Goal: Task Accomplishment & Management: Complete application form

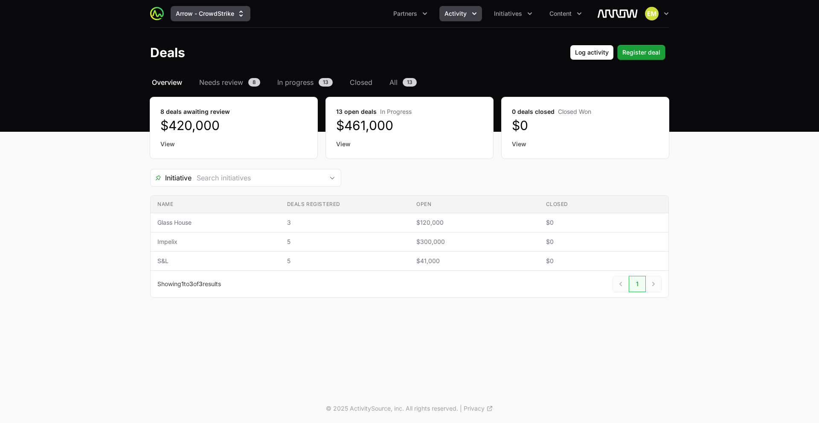
click at [199, 15] on button "Arrow - CrowdStrike" at bounding box center [211, 13] width 80 height 15
click at [197, 9] on button "Arrow - CrowdStrike" at bounding box center [211, 13] width 80 height 15
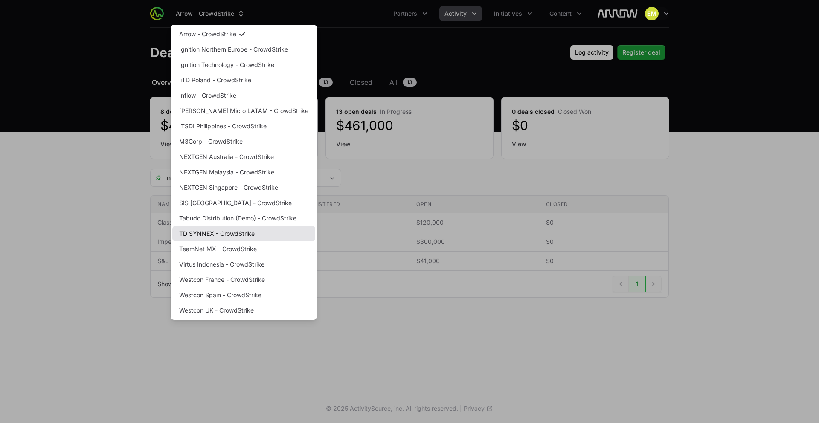
click at [238, 231] on link "TD SYNNEX - CrowdStrike" at bounding box center [243, 233] width 143 height 15
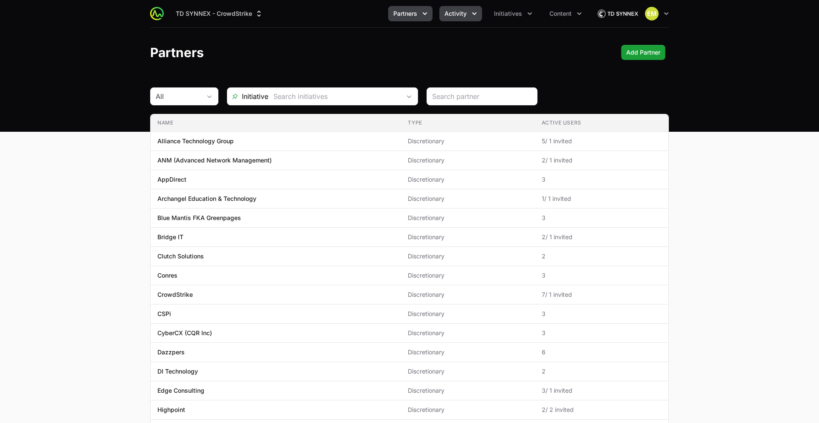
click at [448, 15] on span "Activity" at bounding box center [455, 13] width 22 height 9
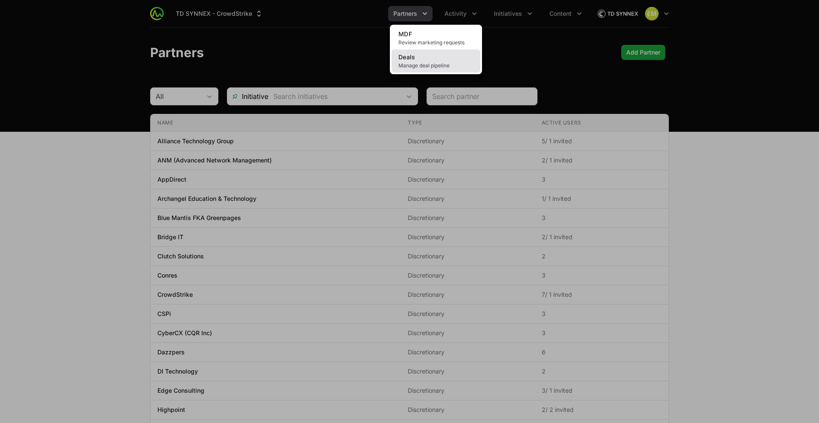
click at [443, 60] on link "Deals Manage deal pipeline" at bounding box center [435, 60] width 89 height 23
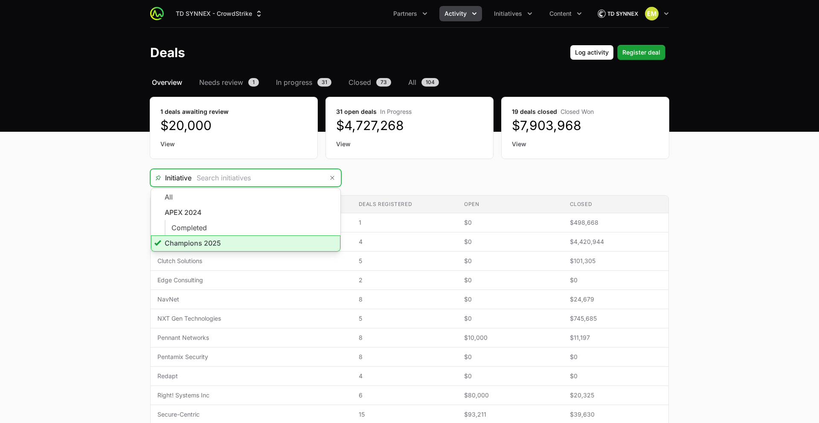
click at [281, 181] on input "Deals Filters" at bounding box center [257, 177] width 132 height 17
click at [207, 243] on li "Champions 2025" at bounding box center [245, 243] width 189 height 16
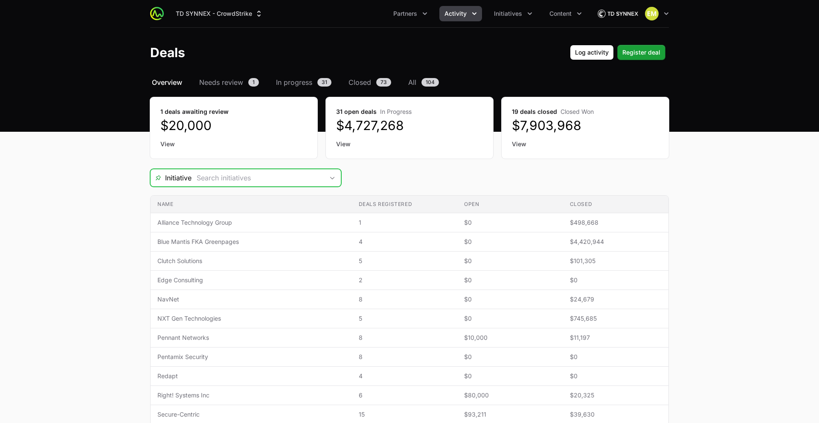
click at [332, 178] on icon "Open" at bounding box center [332, 178] width 7 height 3
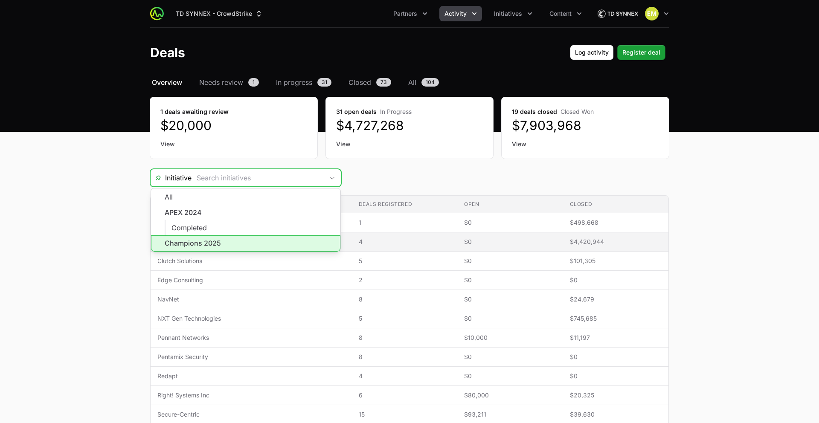
click at [228, 242] on li "Champions 2025" at bounding box center [245, 243] width 189 height 16
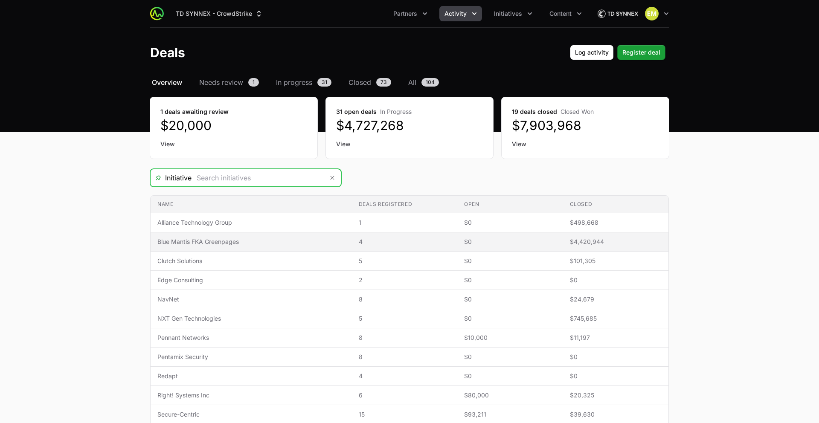
type input "Champions 2025"
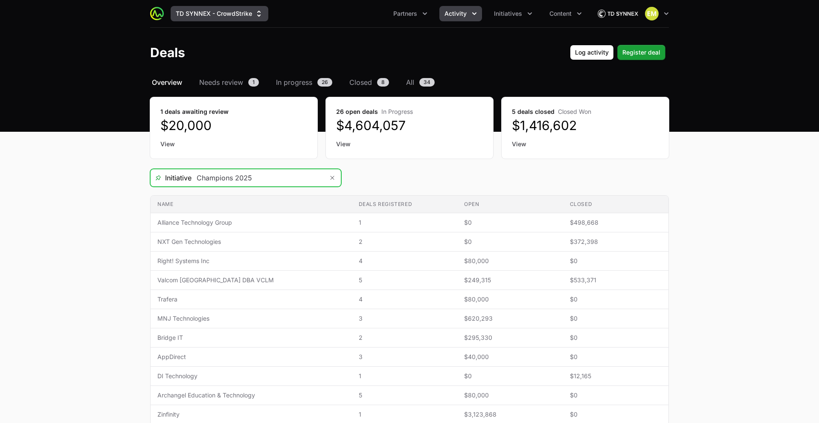
click at [248, 19] on button "TD SYNNEX - CrowdStrike" at bounding box center [220, 13] width 98 height 15
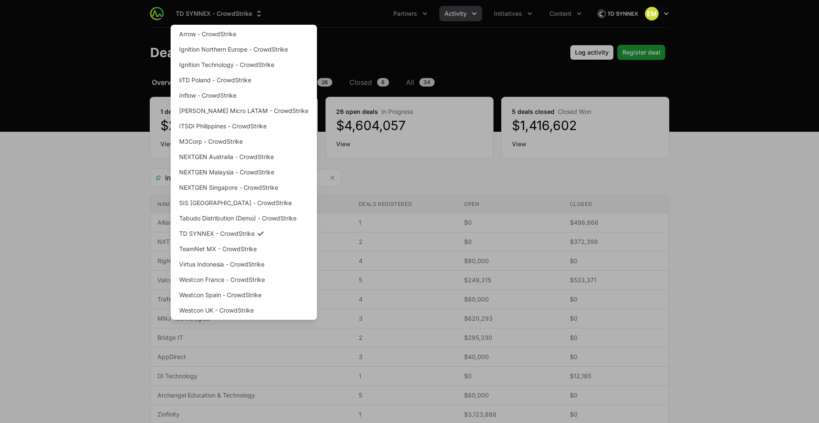
drag, startPoint x: 416, startPoint y: 24, endPoint x: 482, endPoint y: 19, distance: 65.9
click at [422, 23] on div "Supplier switch menu" at bounding box center [409, 211] width 819 height 423
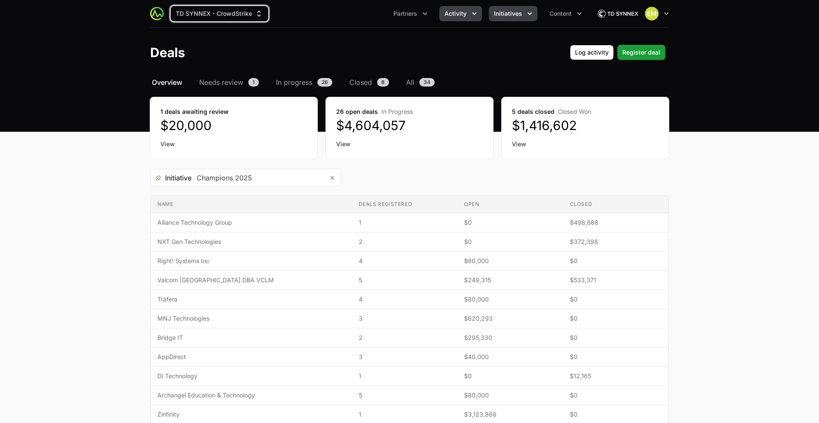
click at [504, 14] on span "Initiatives" at bounding box center [508, 13] width 28 height 9
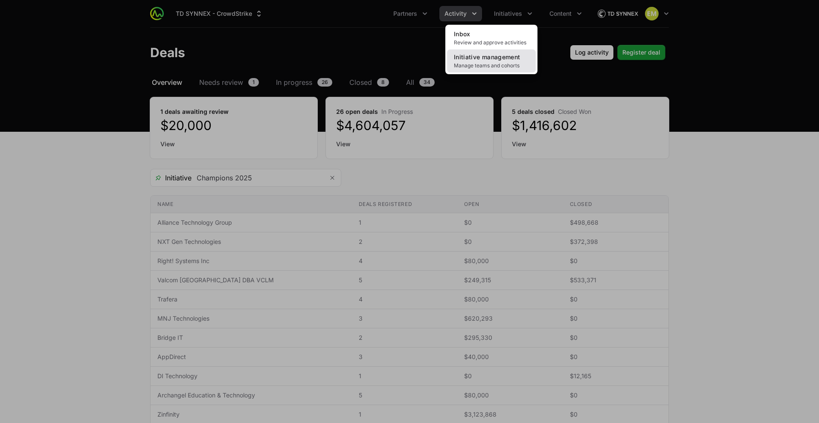
click at [497, 59] on span "Initiative management" at bounding box center [487, 56] width 66 height 7
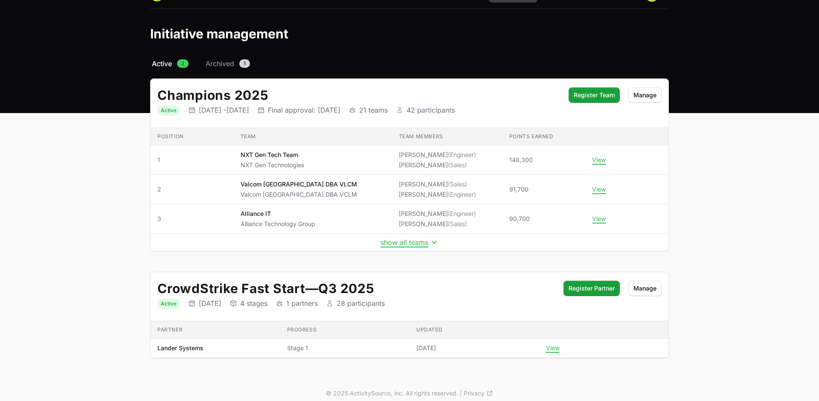
scroll to position [26, 0]
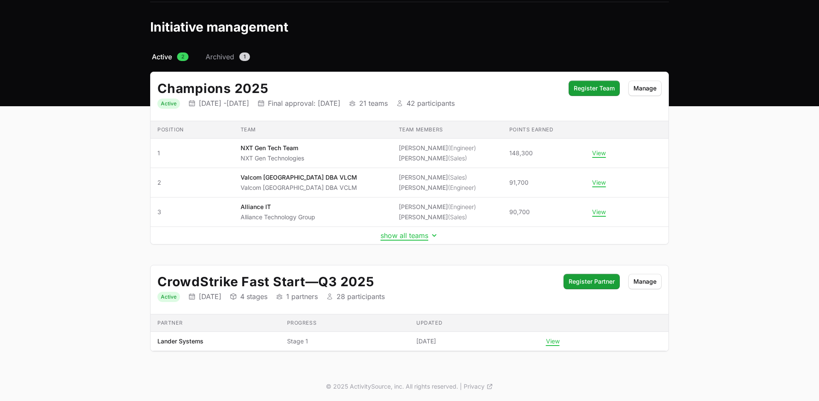
drag, startPoint x: 385, startPoint y: 284, endPoint x: 178, endPoint y: 281, distance: 207.7
click at [178, 281] on h2 "CrowdStrike Fast Start — Q3 2025" at bounding box center [355, 281] width 397 height 15
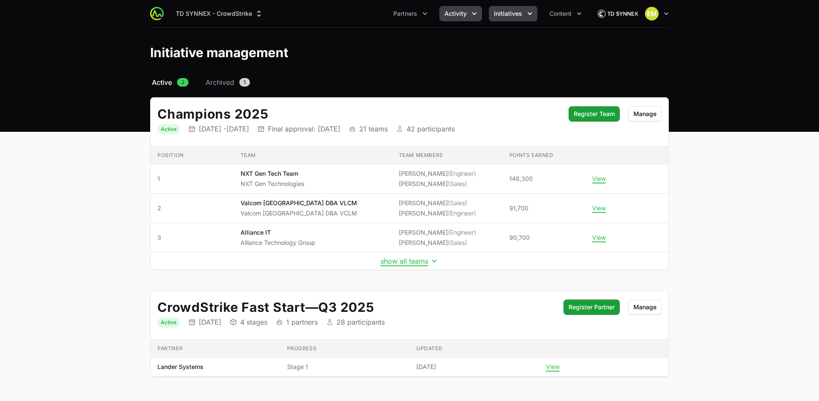
click at [455, 16] on span "Activity" at bounding box center [455, 13] width 22 height 9
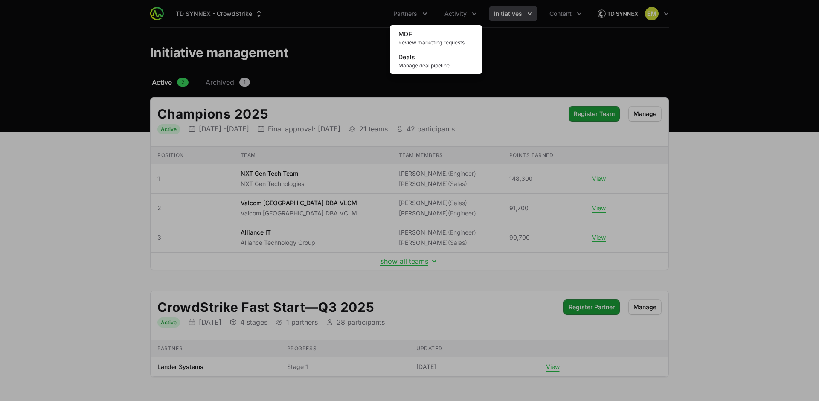
click at [412, 16] on div "Activity menu" at bounding box center [409, 200] width 819 height 401
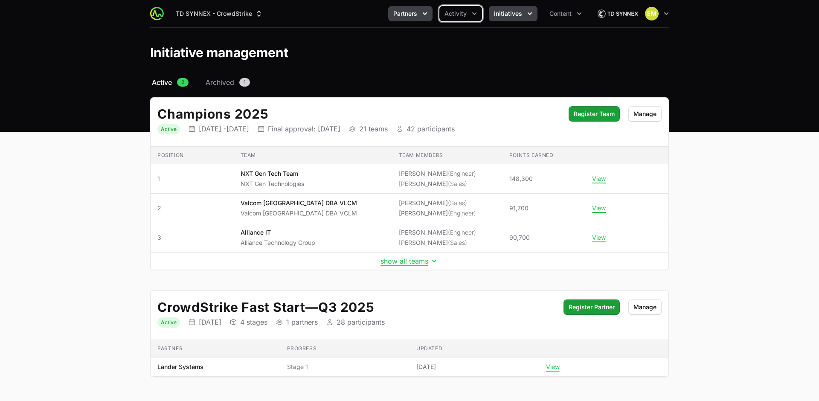
click at [412, 13] on span "Partners" at bounding box center [405, 13] width 24 height 9
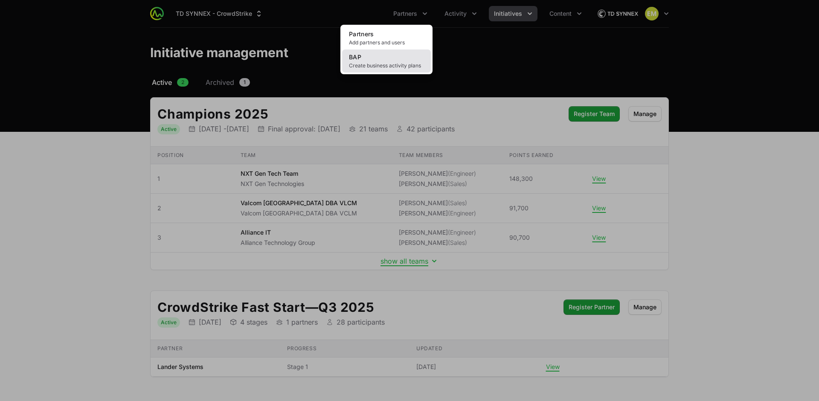
click at [392, 58] on link "BAP Create business activity plans" at bounding box center [386, 60] width 89 height 23
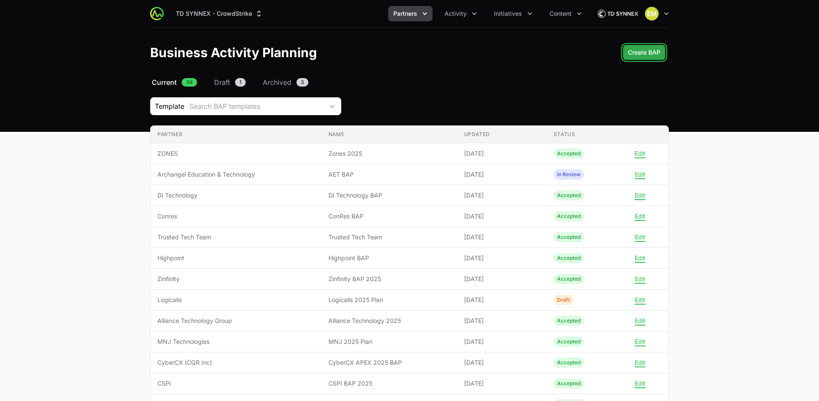
click at [648, 57] on span "Create BAP" at bounding box center [644, 52] width 32 height 10
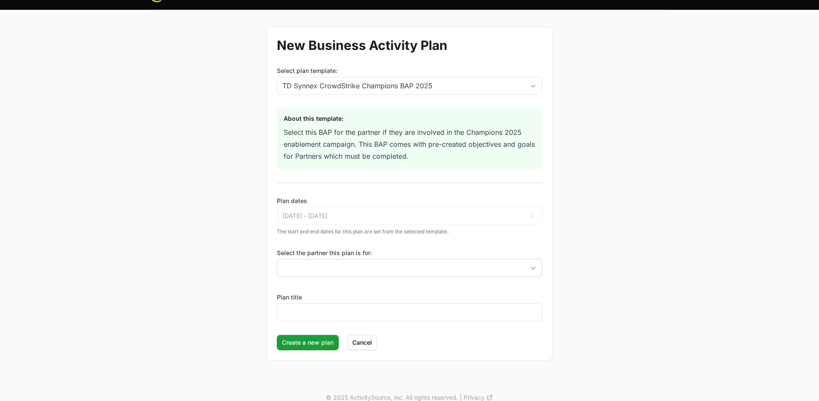
scroll to position [19, 0]
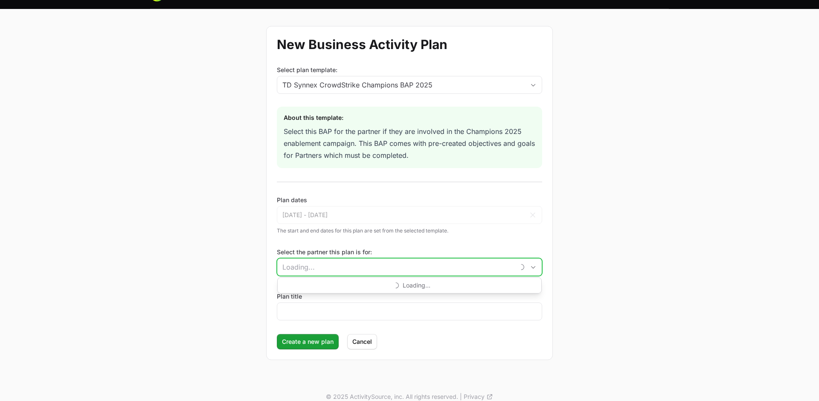
click at [394, 265] on input "Select the partner this plan is for:" at bounding box center [395, 266] width 237 height 17
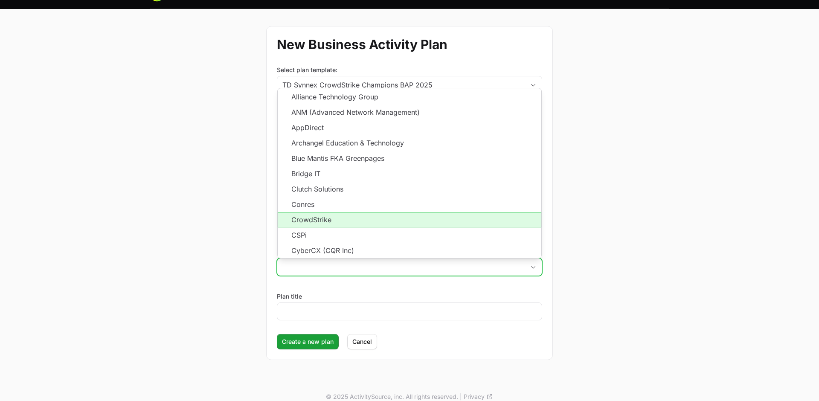
click at [328, 220] on li "CrowdStrike" at bounding box center [410, 219] width 264 height 15
type input "CrowdStrike"
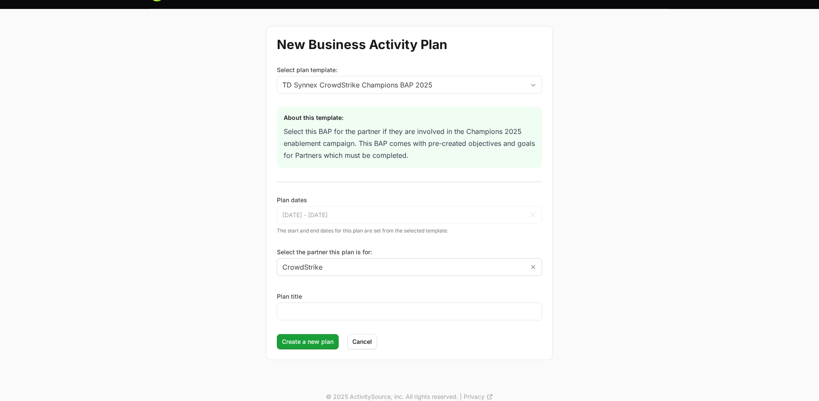
click at [331, 301] on div "Plan title" at bounding box center [409, 306] width 265 height 28
click at [330, 318] on div at bounding box center [409, 311] width 265 height 18
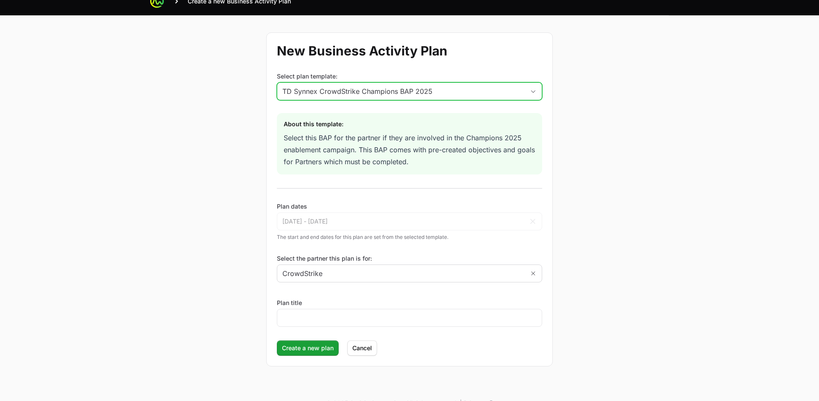
click at [374, 95] on div "TD Synnex CrowdStrike Champions BAP 2025" at bounding box center [403, 91] width 242 height 10
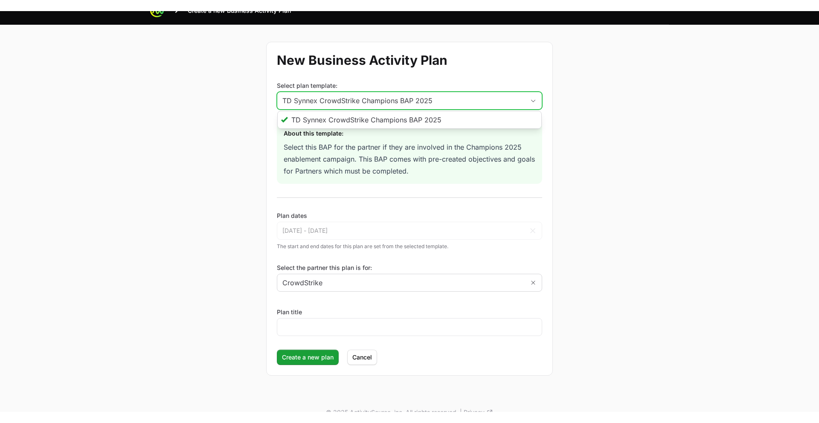
scroll to position [0, 0]
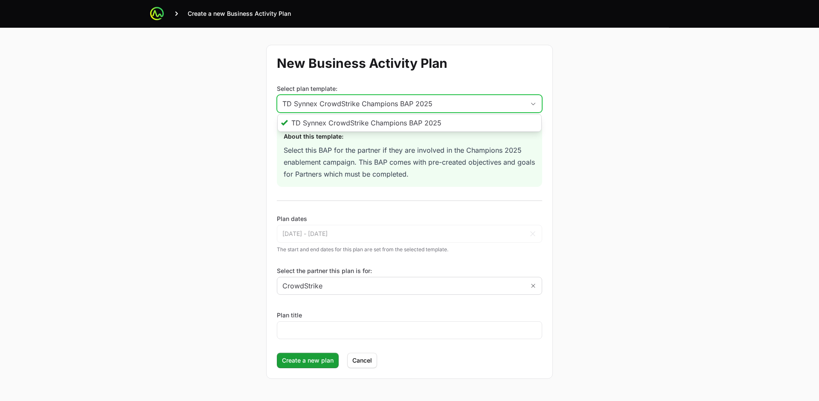
click at [381, 105] on div "TD Synnex CrowdStrike Champions BAP 2025" at bounding box center [403, 103] width 242 height 10
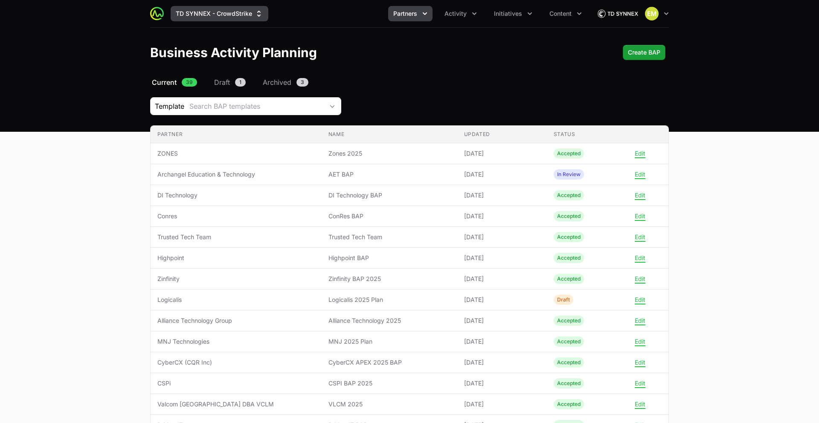
click at [209, 14] on button "TD SYNNEX - CrowdStrike" at bounding box center [220, 13] width 98 height 15
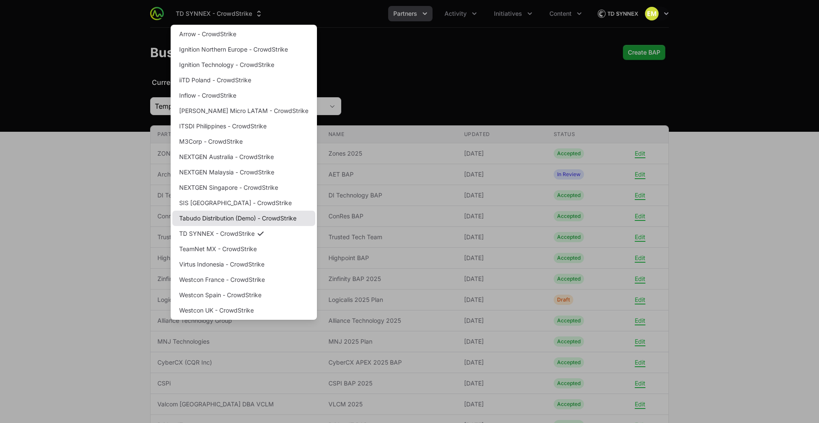
click at [221, 214] on link "Tabudo Distribution (Demo) - CrowdStrike" at bounding box center [243, 218] width 143 height 15
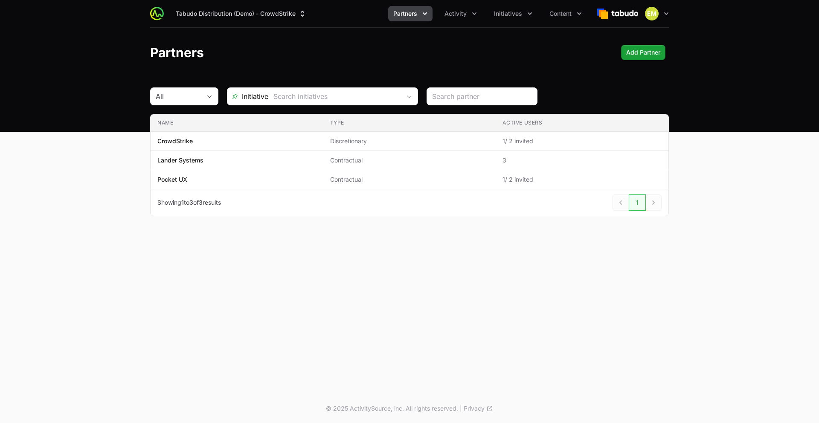
click at [421, 11] on icon "Partners menu" at bounding box center [424, 13] width 9 height 9
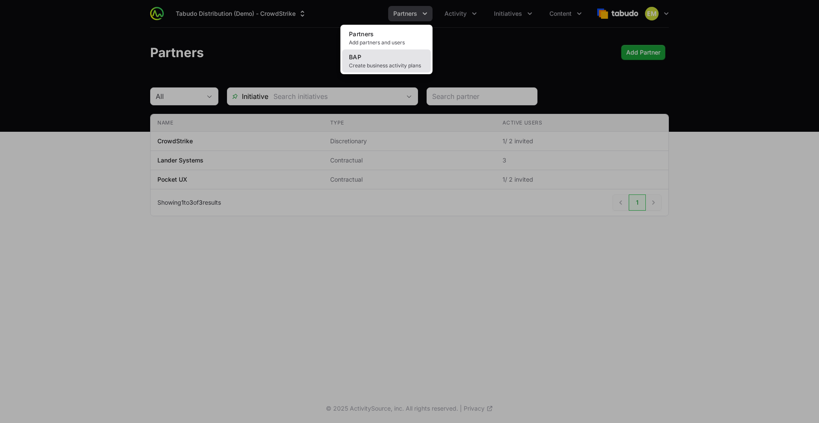
click at [387, 64] on span "Create business activity plans" at bounding box center [386, 65] width 75 height 7
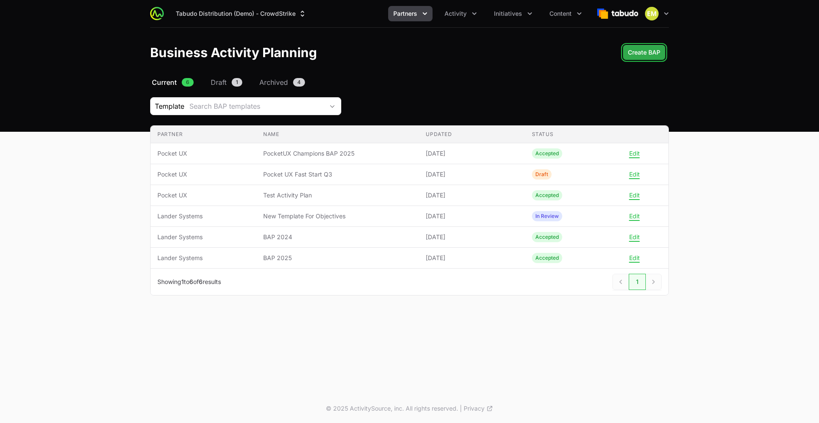
click at [648, 54] on span "Create BAP" at bounding box center [644, 52] width 32 height 10
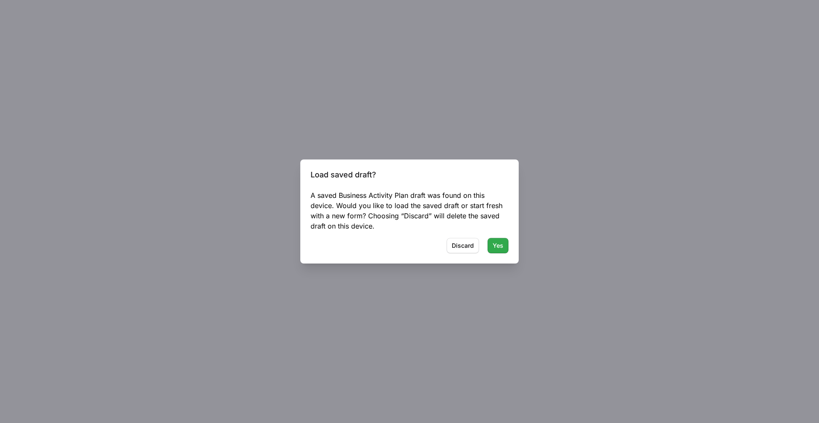
click at [498, 249] on span "Yes" at bounding box center [497, 245] width 11 height 10
click at [471, 249] on span "Discard" at bounding box center [463, 245] width 22 height 10
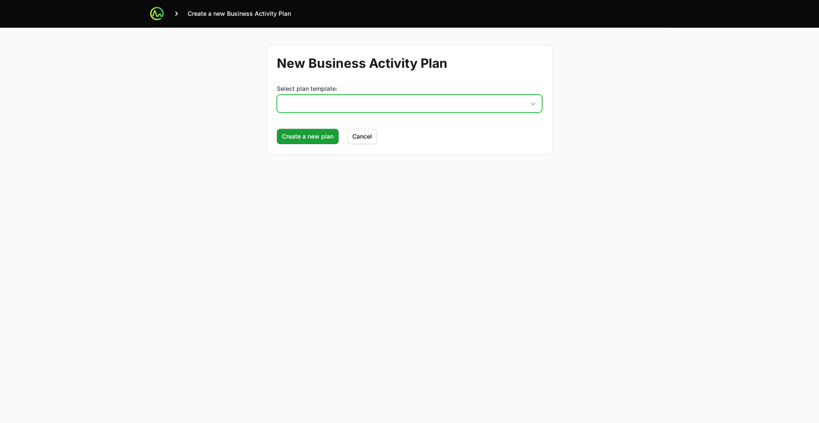
click at [328, 110] on button "placeholder" at bounding box center [409, 103] width 264 height 17
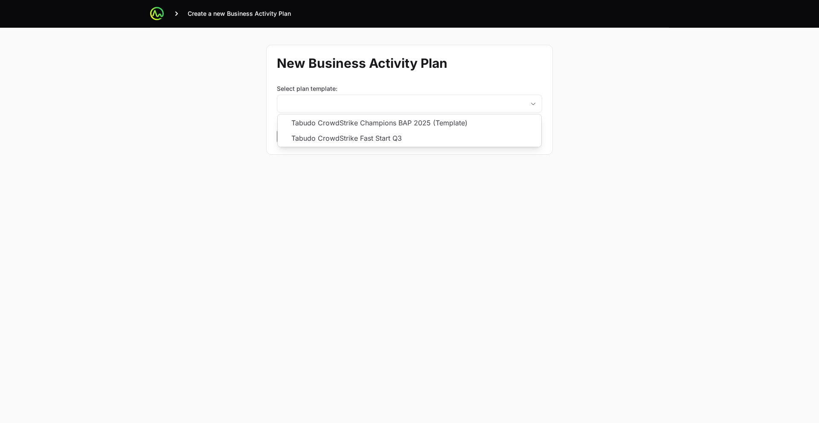
click at [333, 166] on div "New Business Activity Plan Select plan template: placeholder Tabudo CrowdStrike…" at bounding box center [409, 100] width 546 height 144
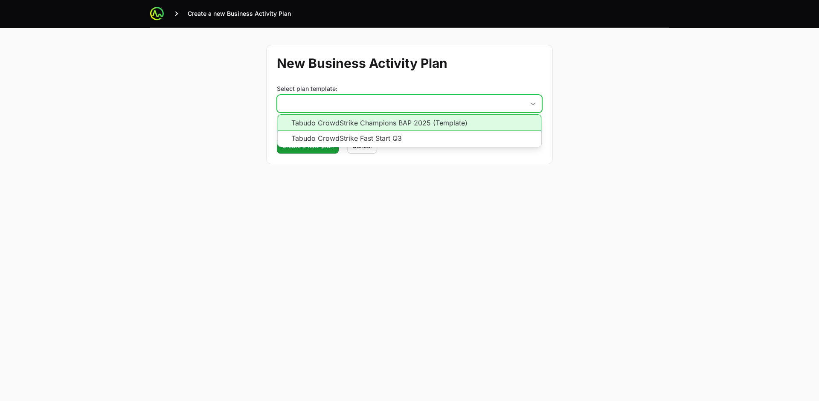
click at [323, 110] on button "placeholder" at bounding box center [409, 103] width 264 height 17
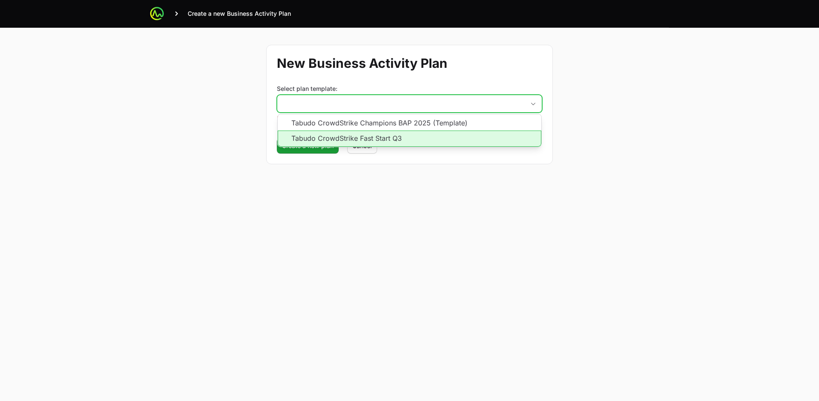
click at [319, 139] on li "Tabudo CrowdStrike Fast Start Q3" at bounding box center [410, 138] width 264 height 16
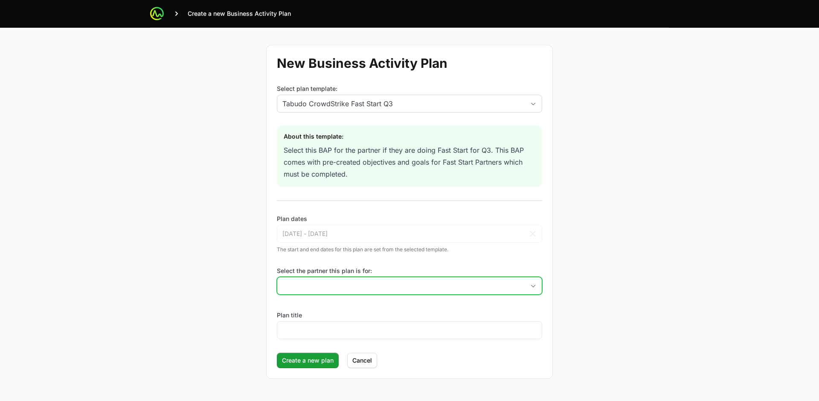
drag, startPoint x: 325, startPoint y: 291, endPoint x: 321, endPoint y: 287, distance: 5.4
click at [325, 291] on input "Select the partner this plan is for:" at bounding box center [400, 285] width 247 height 17
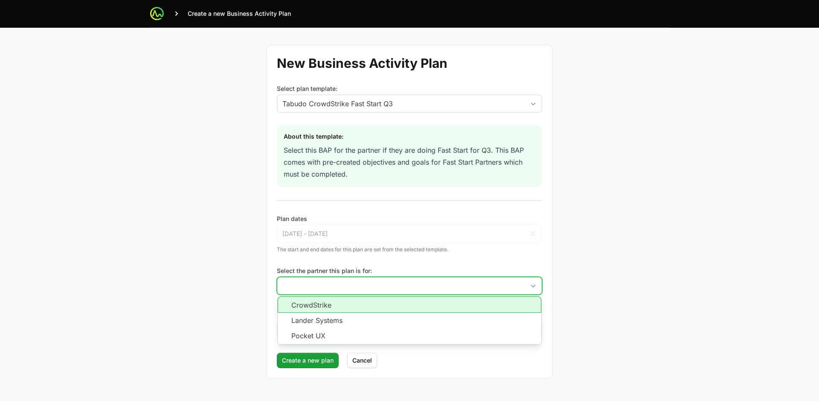
click at [317, 305] on li "CrowdStrike" at bounding box center [410, 304] width 264 height 16
type input "CrowdStrike"
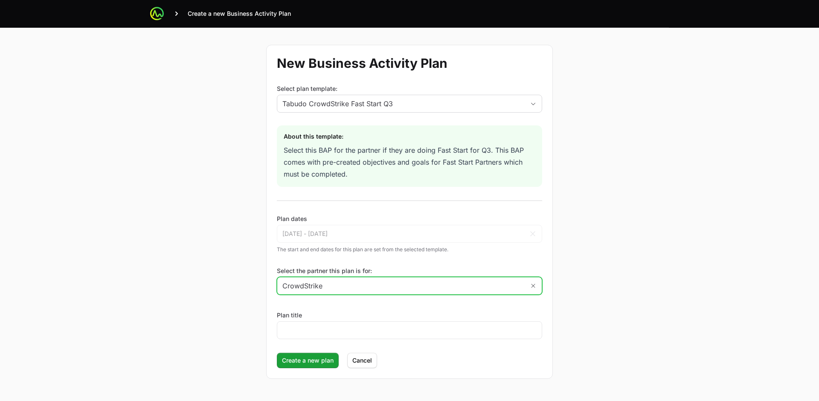
scroll to position [29, 0]
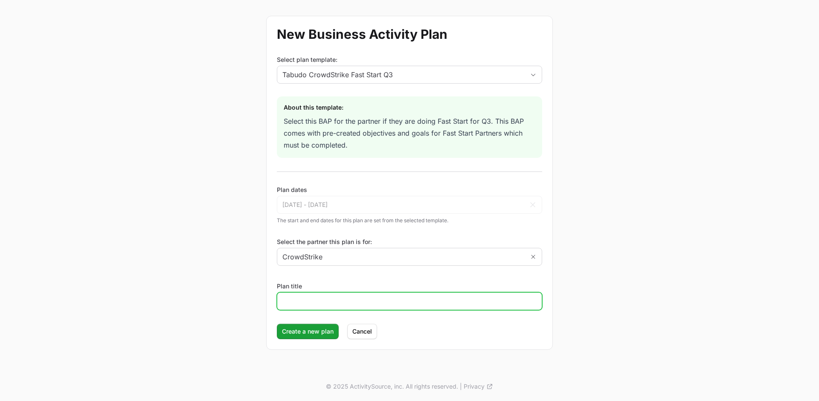
click at [316, 302] on input "Plan title" at bounding box center [409, 301] width 254 height 10
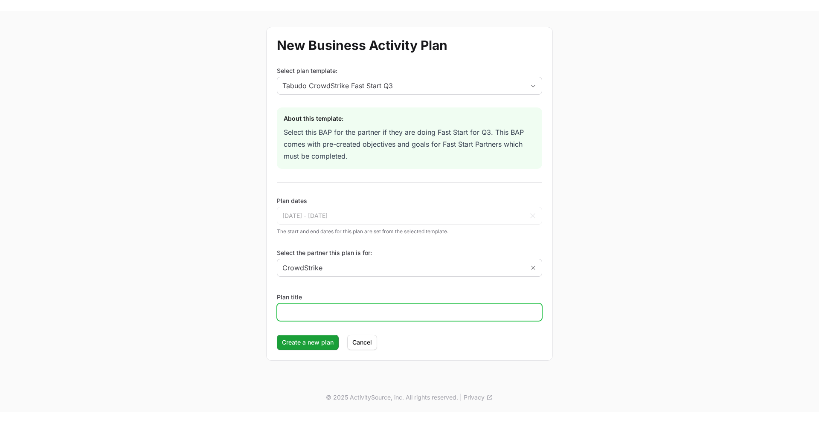
scroll to position [0, 0]
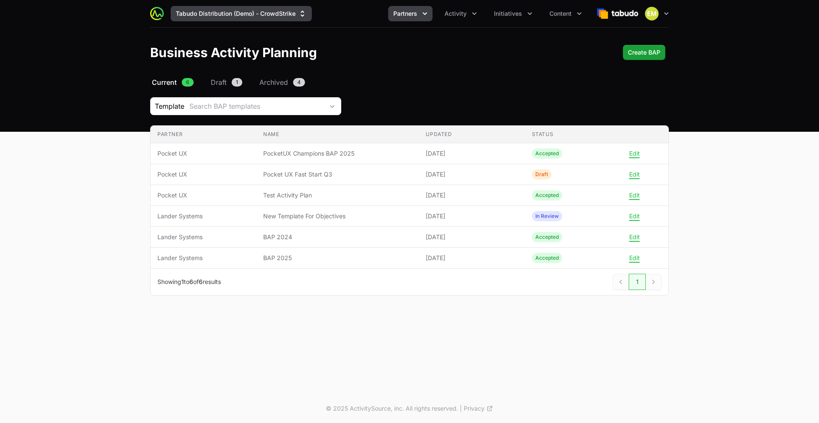
click at [267, 16] on button "Tabudo Distribution (Demo) - CrowdStrike" at bounding box center [241, 13] width 141 height 15
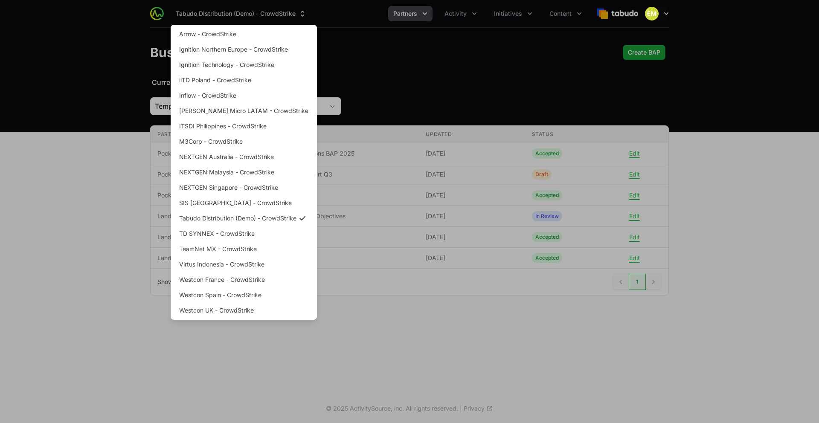
click at [82, 246] on div "Supplier switch menu" at bounding box center [409, 211] width 819 height 423
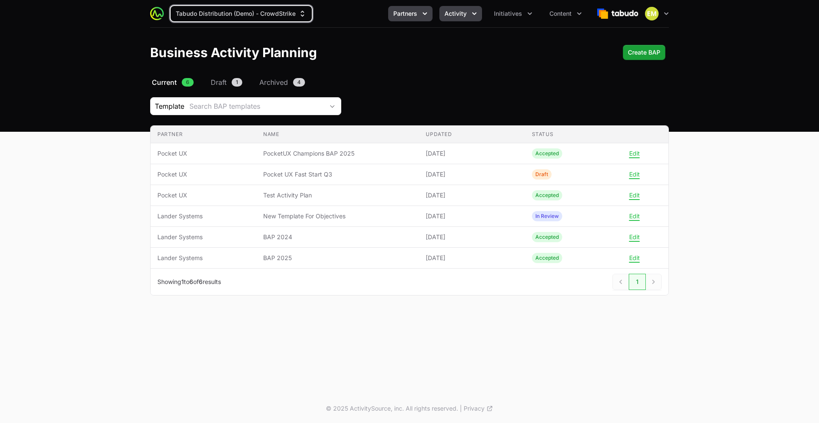
click at [474, 18] on button "Activity" at bounding box center [460, 13] width 43 height 15
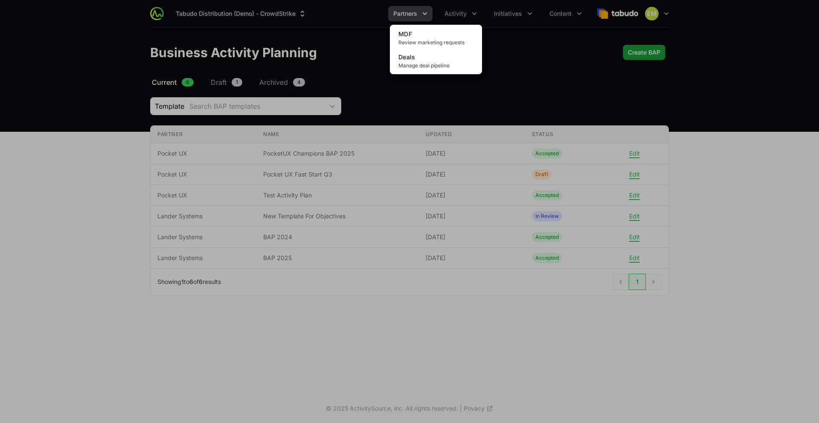
drag, startPoint x: 284, startPoint y: 20, endPoint x: 294, endPoint y: 25, distance: 11.4
click at [284, 20] on div "Activity menu" at bounding box center [409, 211] width 819 height 423
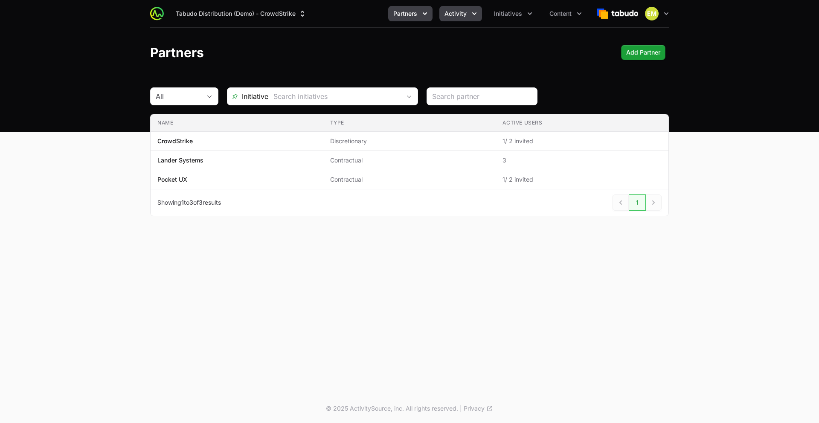
click at [451, 9] on span "Activity" at bounding box center [455, 13] width 22 height 9
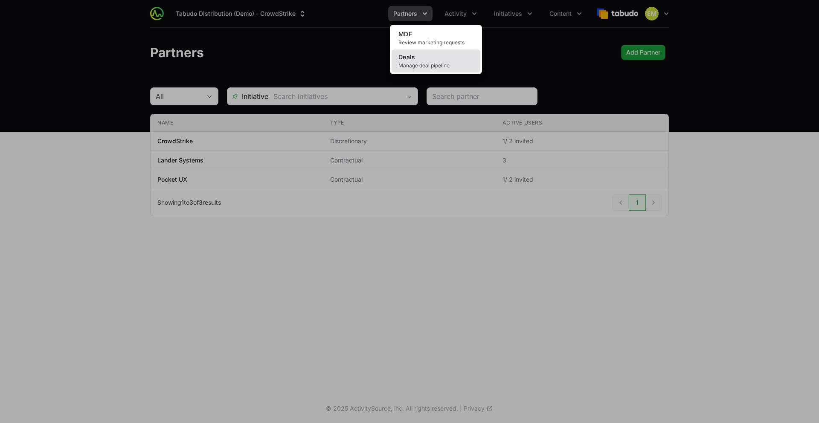
click at [430, 61] on link "Deals Manage deal pipeline" at bounding box center [435, 60] width 89 height 23
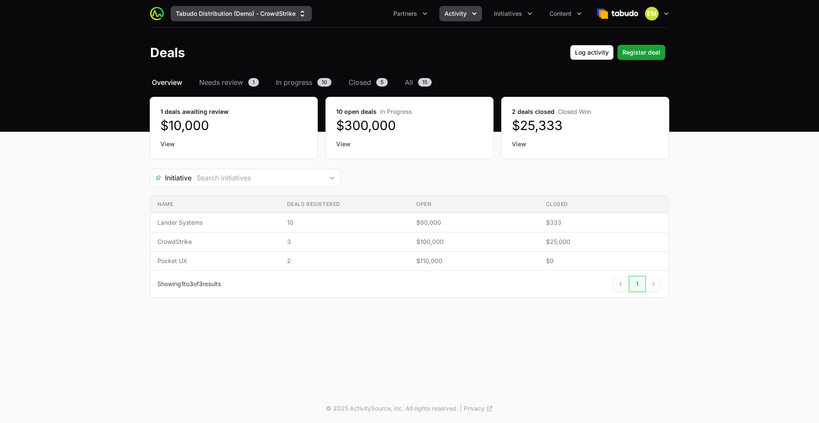
click at [197, 12] on button "Tabudo Distribution (Demo) - CrowdStrike" at bounding box center [241, 13] width 141 height 15
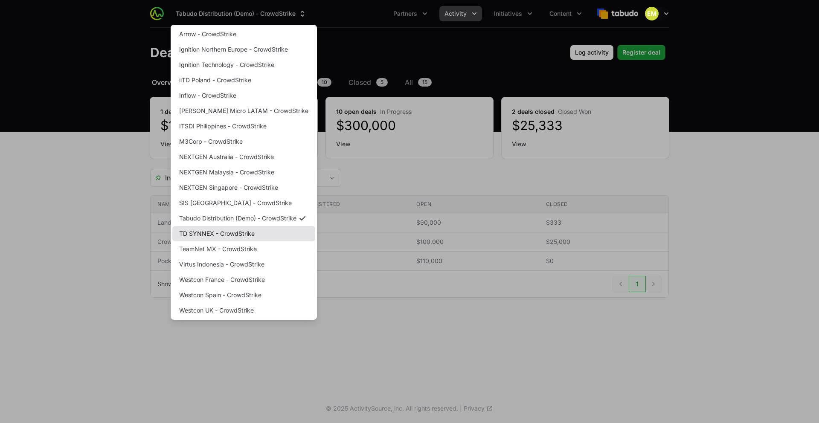
click at [207, 235] on link "TD SYNNEX - CrowdStrike" at bounding box center [243, 233] width 143 height 15
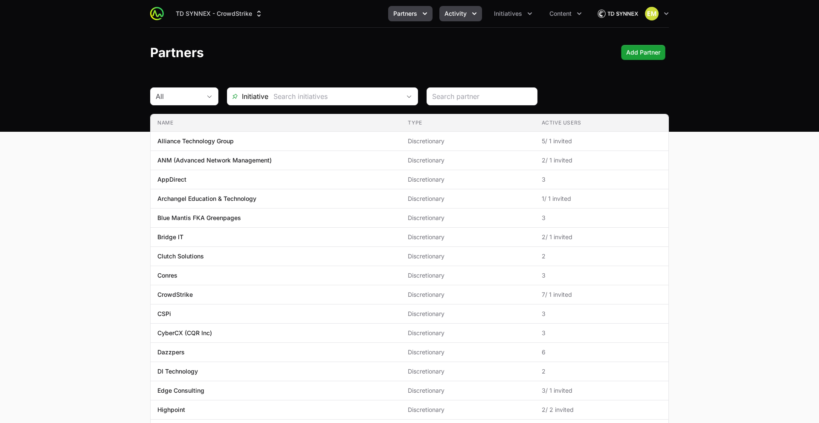
click at [458, 11] on span "Activity" at bounding box center [455, 13] width 22 height 9
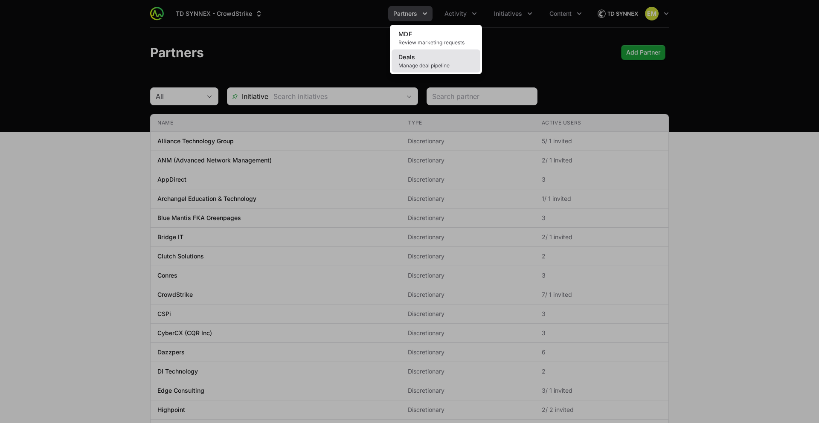
click at [426, 61] on link "Deals Manage deal pipeline" at bounding box center [435, 60] width 89 height 23
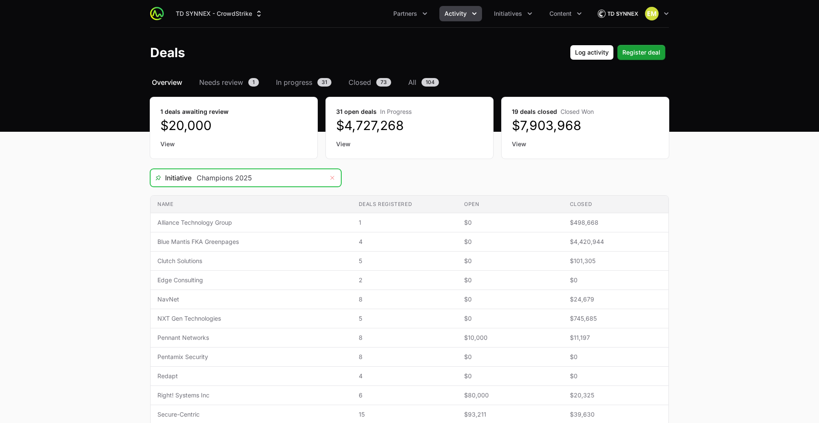
click at [331, 178] on icon "Remove" at bounding box center [332, 177] width 5 height 7
click at [326, 177] on span "Open" at bounding box center [332, 178] width 17 height 3
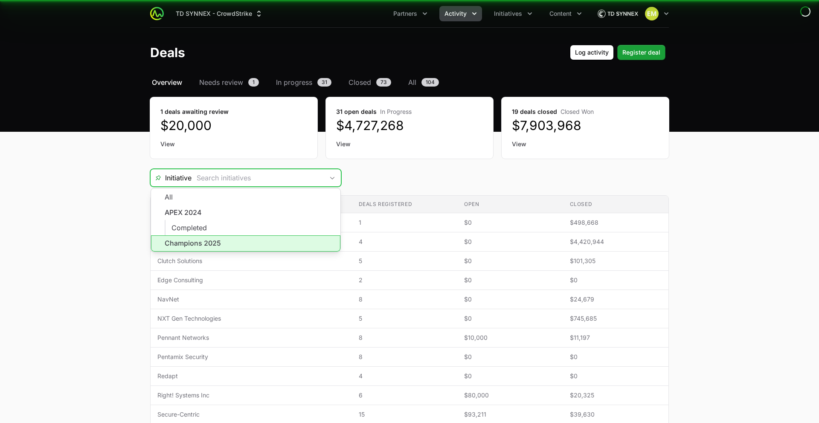
click at [252, 243] on li "Champions 2025" at bounding box center [245, 243] width 189 height 16
type input "Champions 2025"
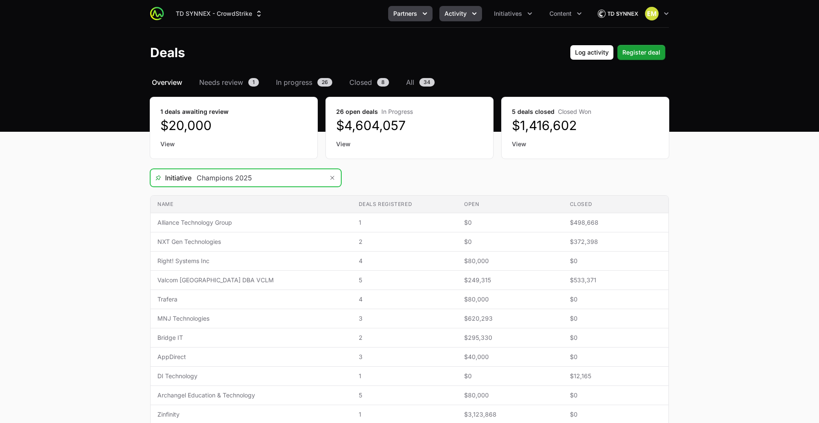
click at [406, 16] on span "Partners" at bounding box center [405, 13] width 24 height 9
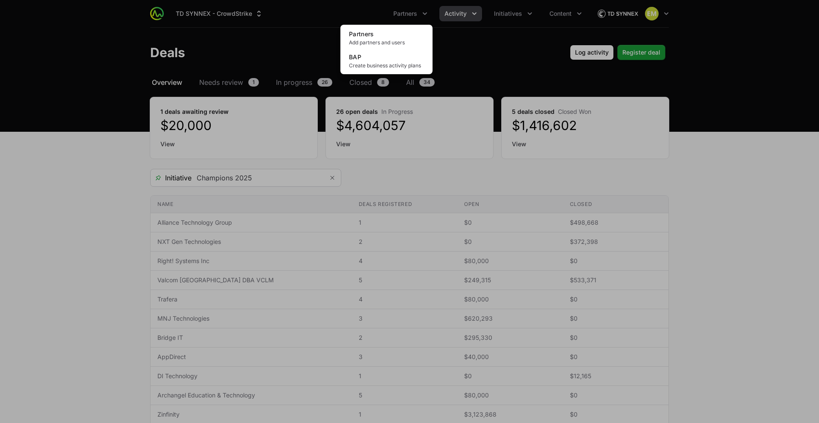
click at [507, 19] on div "Partners menu" at bounding box center [409, 211] width 819 height 423
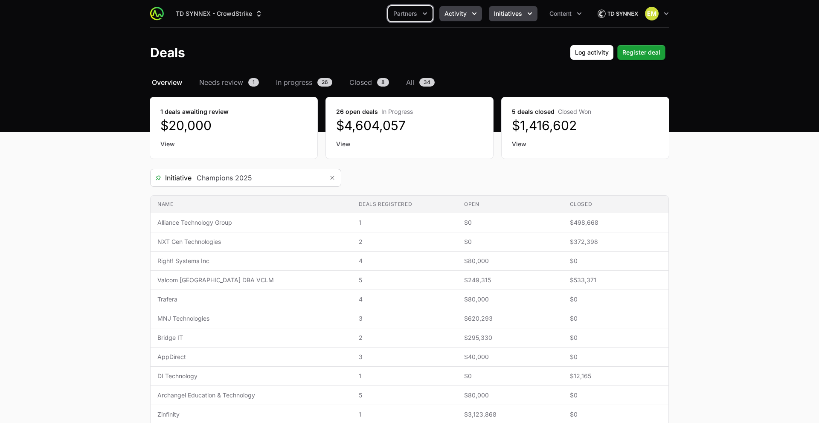
click at [507, 15] on span "Initiatives" at bounding box center [508, 13] width 28 height 9
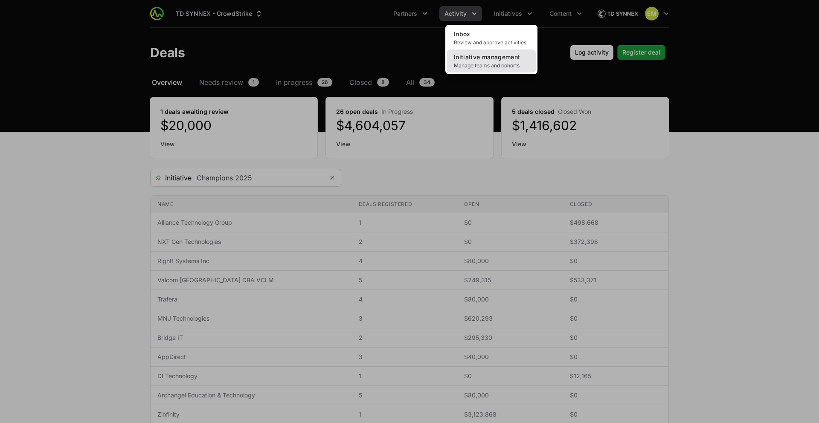
click at [466, 60] on span "Initiative management" at bounding box center [487, 56] width 66 height 7
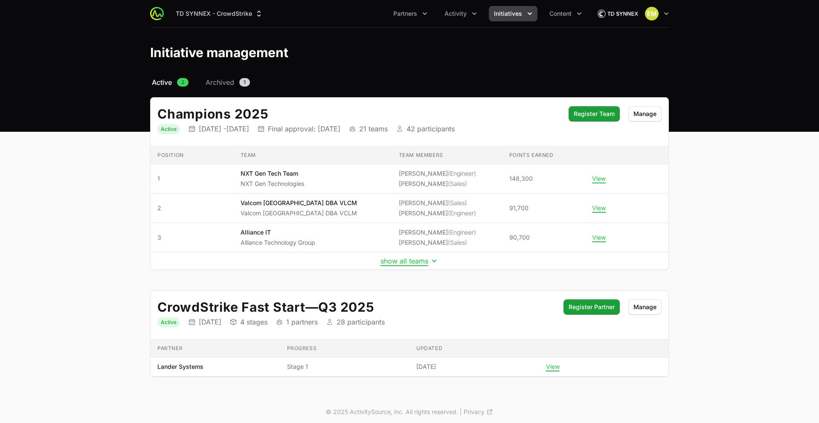
scroll to position [3, 0]
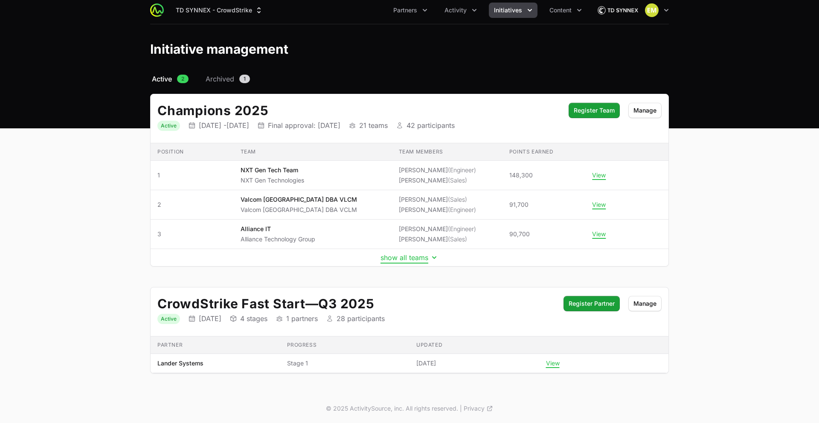
click at [412, 259] on button "show all teams" at bounding box center [409, 257] width 58 height 9
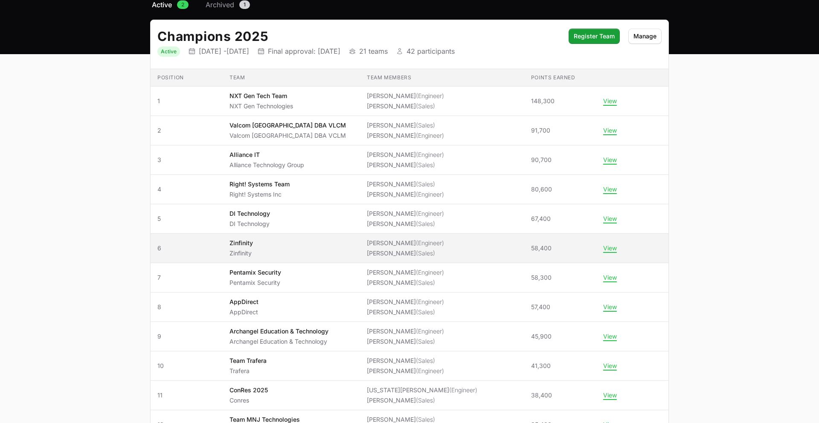
scroll to position [0, 0]
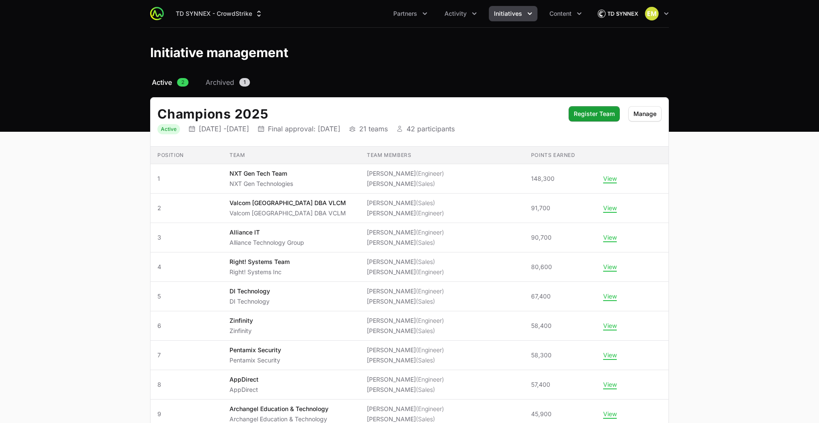
drag, startPoint x: 254, startPoint y: 35, endPoint x: 260, endPoint y: 36, distance: 6.1
click at [254, 35] on header "Initiative management" at bounding box center [409, 52] width 819 height 49
drag, startPoint x: 307, startPoint y: 56, endPoint x: 143, endPoint y: 56, distance: 163.7
click at [143, 56] on div "Initiative management" at bounding box center [409, 52] width 546 height 15
click at [143, 55] on div "Initiative management" at bounding box center [409, 52] width 546 height 15
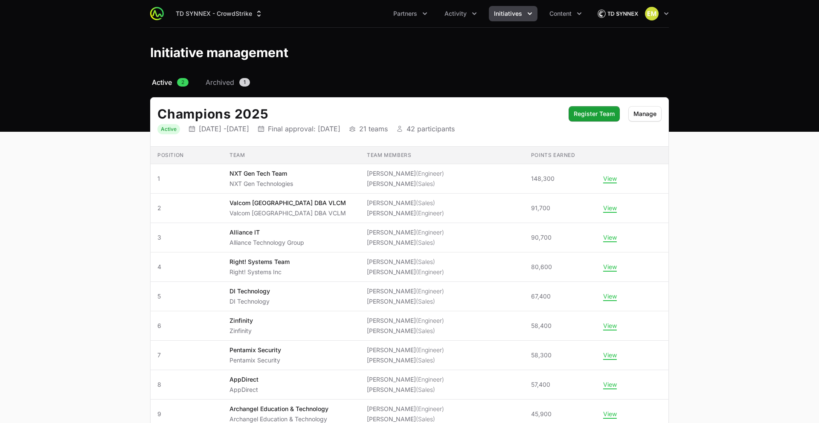
drag, startPoint x: 146, startPoint y: 51, endPoint x: 290, endPoint y: 55, distance: 144.2
click at [290, 55] on div "Initiative management" at bounding box center [409, 52] width 546 height 15
click at [293, 55] on div "Initiative management" at bounding box center [409, 52] width 518 height 15
drag, startPoint x: 308, startPoint y: 56, endPoint x: 142, endPoint y: 50, distance: 166.8
click at [142, 50] on div "Initiative management" at bounding box center [409, 52] width 546 height 15
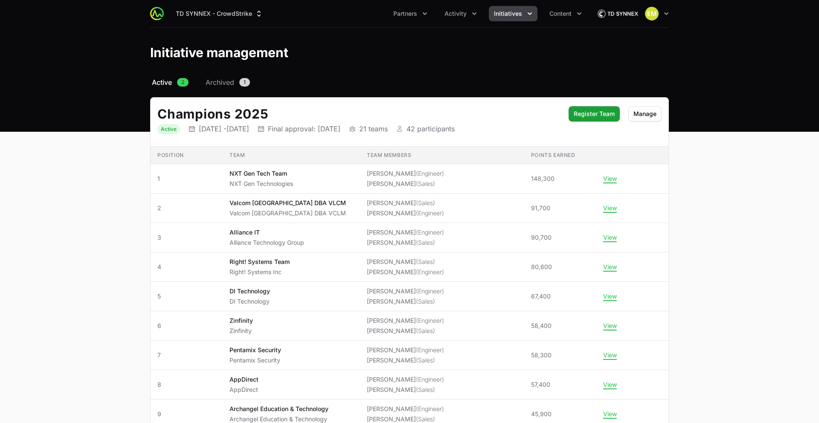
click at [142, 50] on div "Initiative management" at bounding box center [409, 52] width 546 height 15
drag, startPoint x: 139, startPoint y: 50, endPoint x: 298, endPoint y: 60, distance: 159.8
click at [298, 60] on header "Initiative management" at bounding box center [409, 52] width 819 height 49
click at [398, 53] on div "Initiative management" at bounding box center [409, 52] width 518 height 15
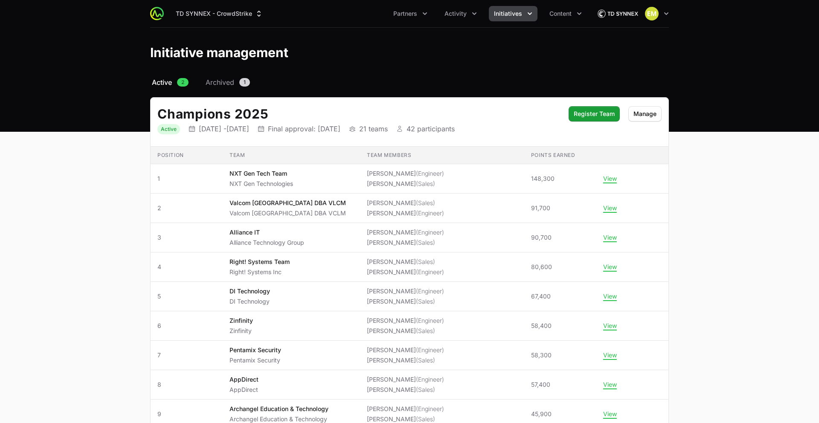
drag, startPoint x: 335, startPoint y: 61, endPoint x: 163, endPoint y: 18, distance: 177.6
click at [159, 18] on div "TD SYNNEX - CrowdStrike Partners Activity Initiatives Content Open user menu Op…" at bounding box center [409, 66] width 819 height 132
drag, startPoint x: 281, startPoint y: 50, endPoint x: 361, endPoint y: 61, distance: 81.0
click at [281, 50] on h1 "Initiative management" at bounding box center [219, 52] width 138 height 15
